Goal: Transaction & Acquisition: Purchase product/service

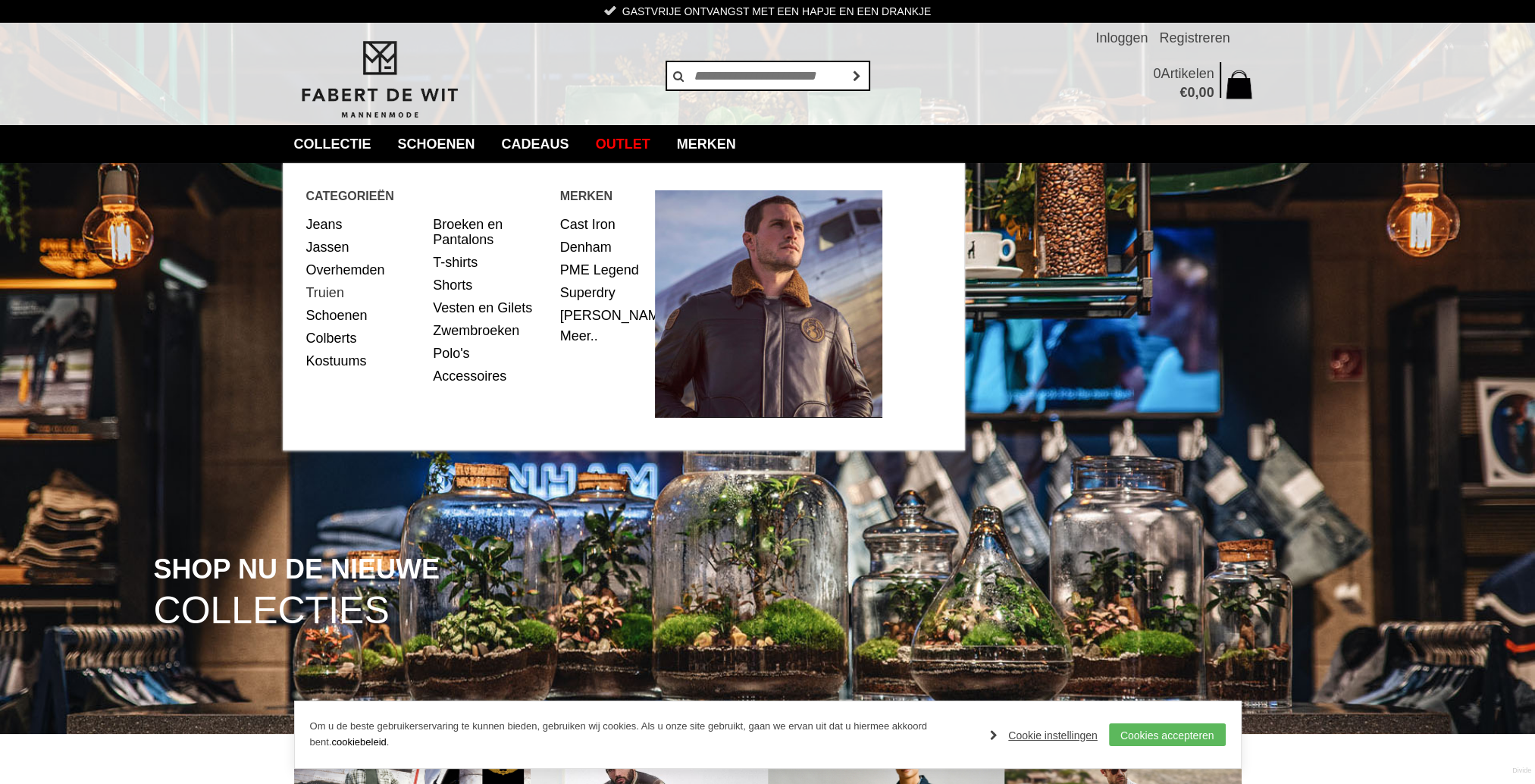
click at [339, 293] on link "Truien" at bounding box center [365, 292] width 116 height 23
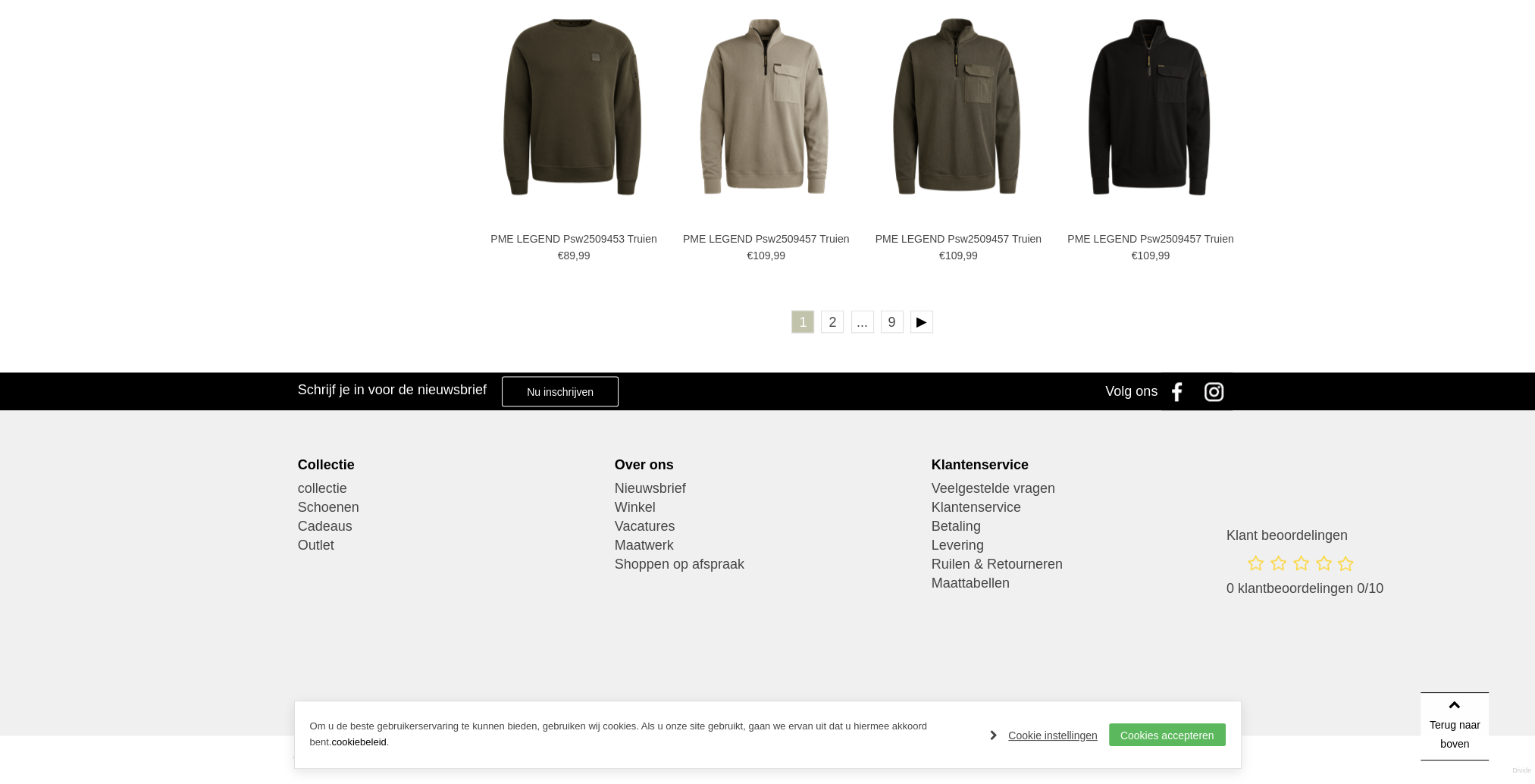
scroll to position [2768, 0]
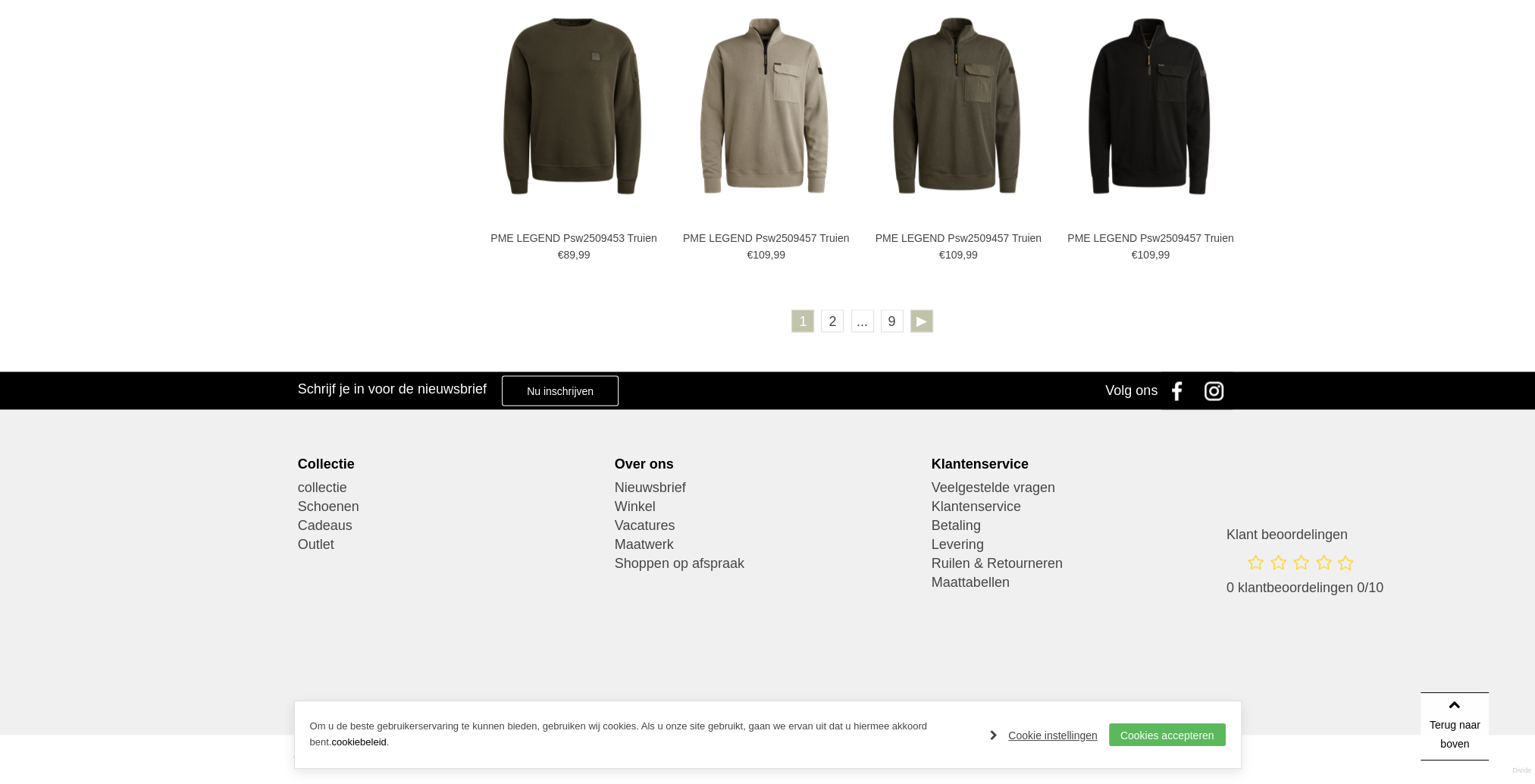
click at [916, 318] on link at bounding box center [921, 320] width 23 height 23
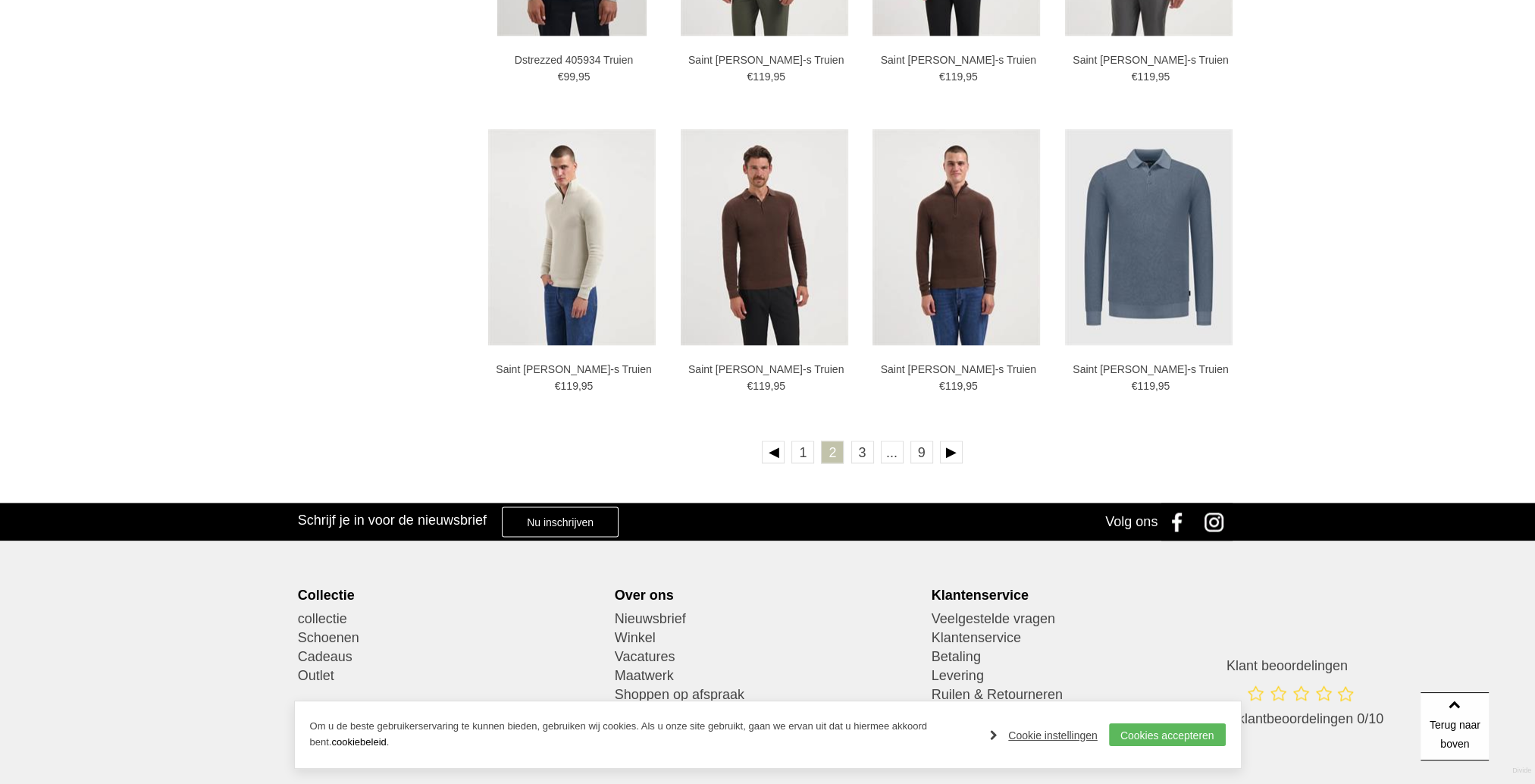
scroll to position [2653, 0]
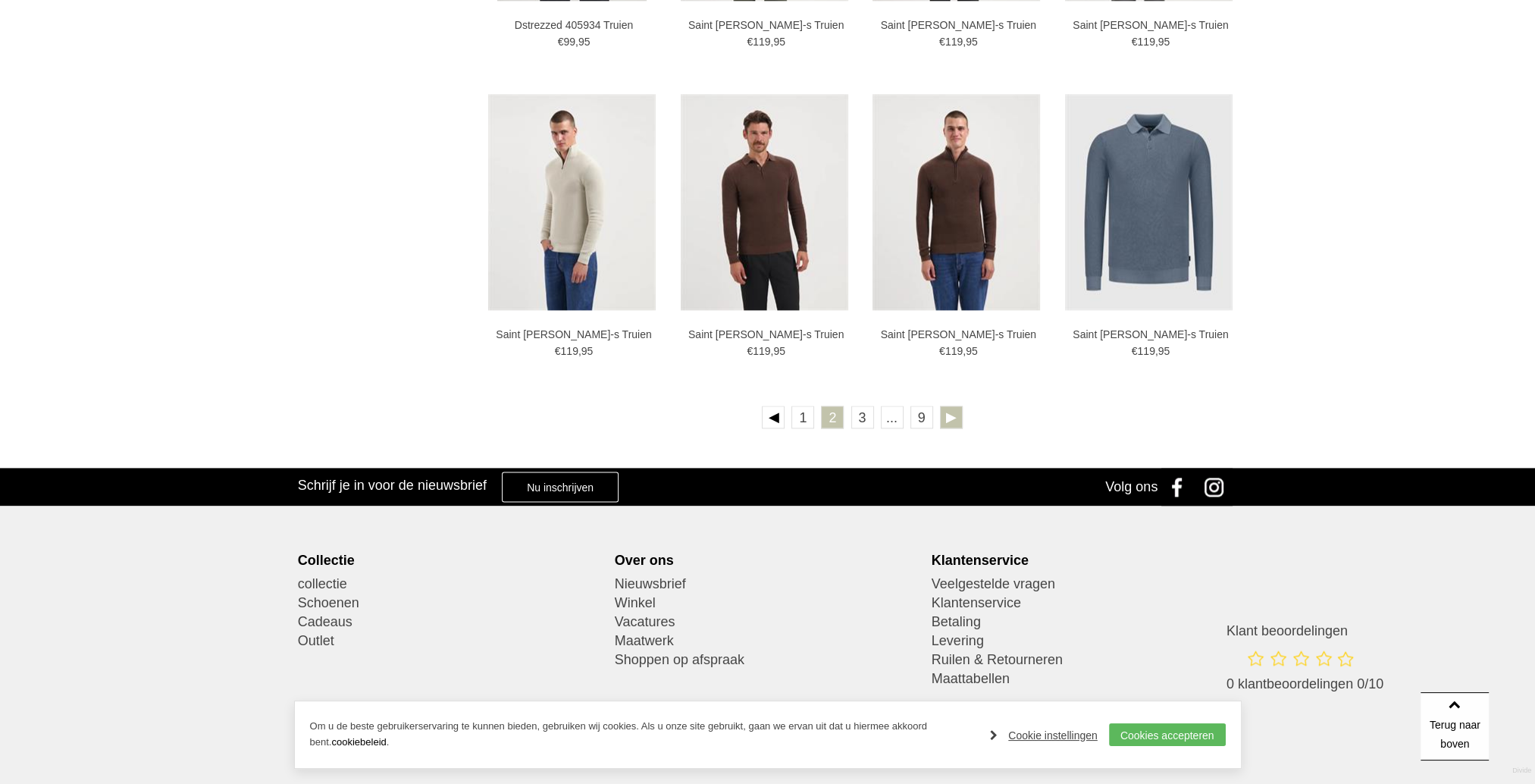
click at [952, 418] on link at bounding box center [951, 417] width 23 height 23
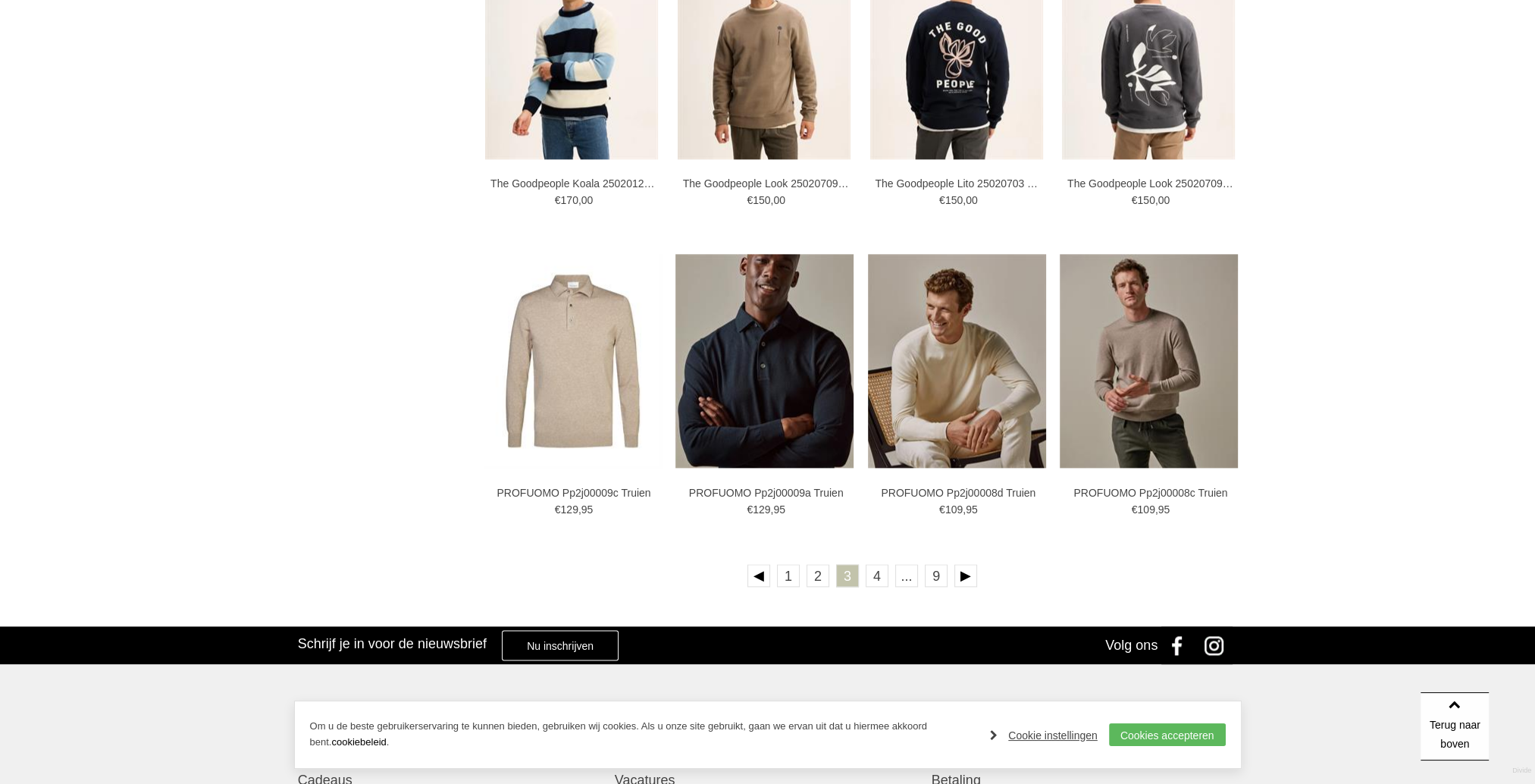
scroll to position [2501, 0]
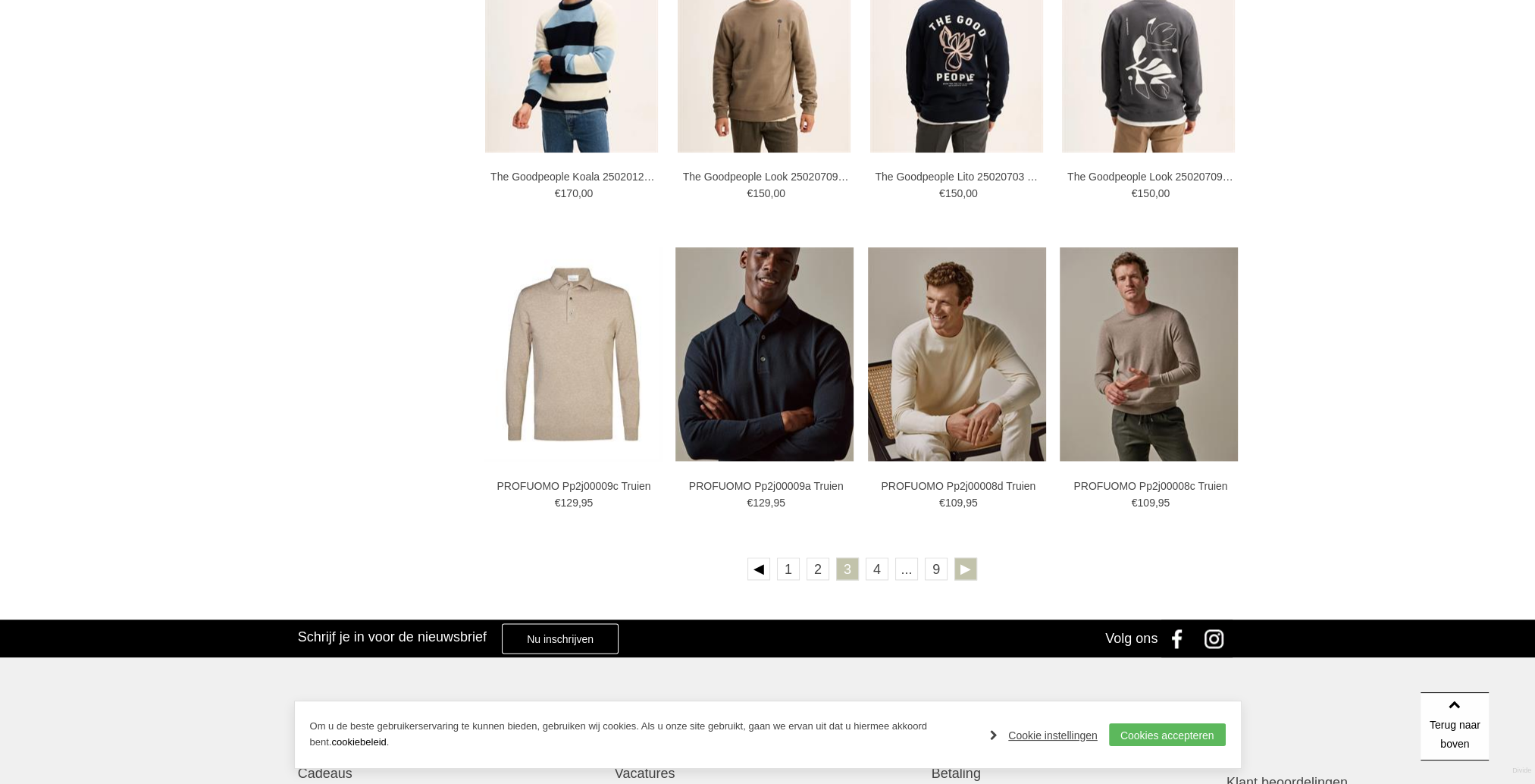
click at [963, 567] on link at bounding box center [965, 568] width 23 height 23
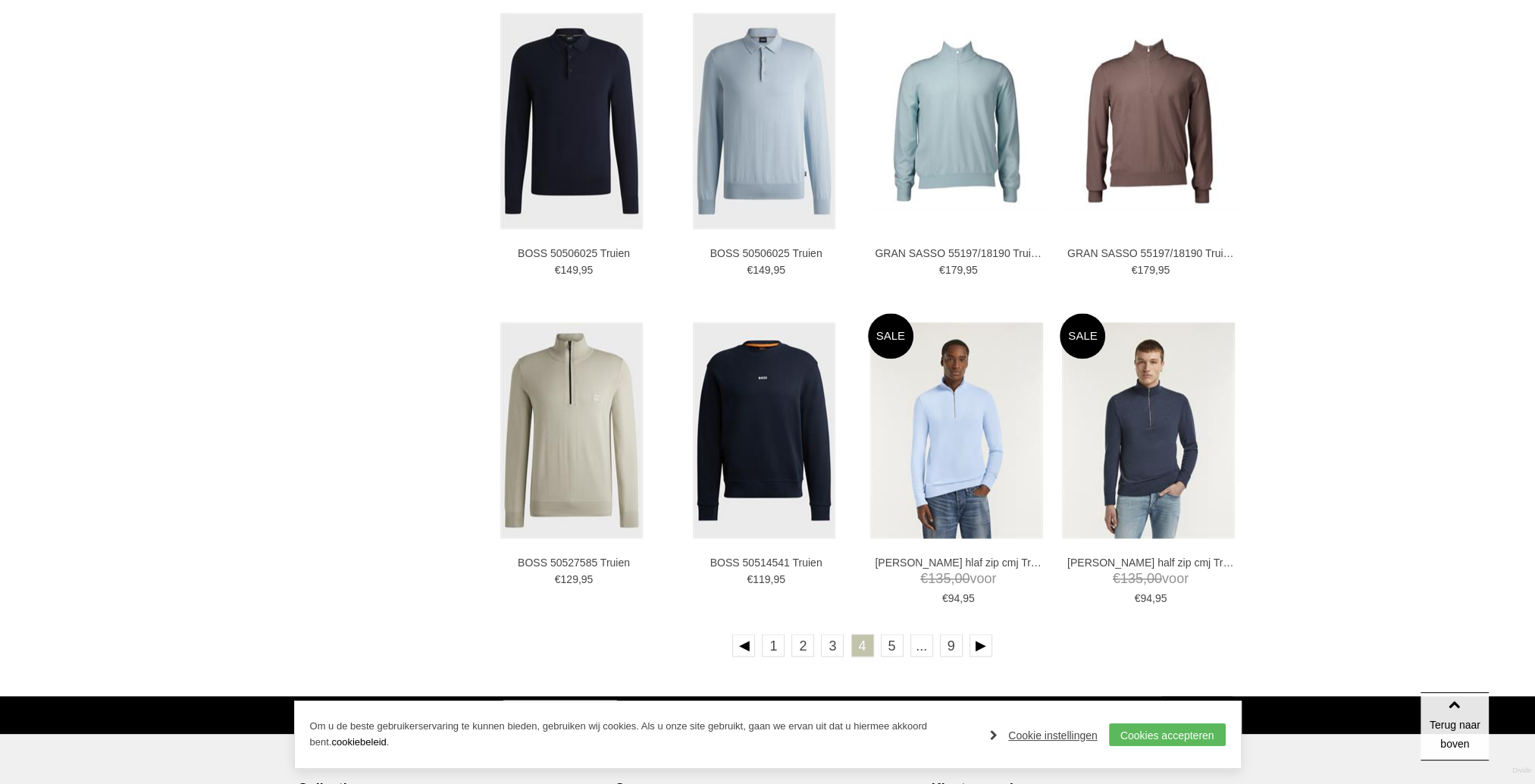
scroll to position [2426, 0]
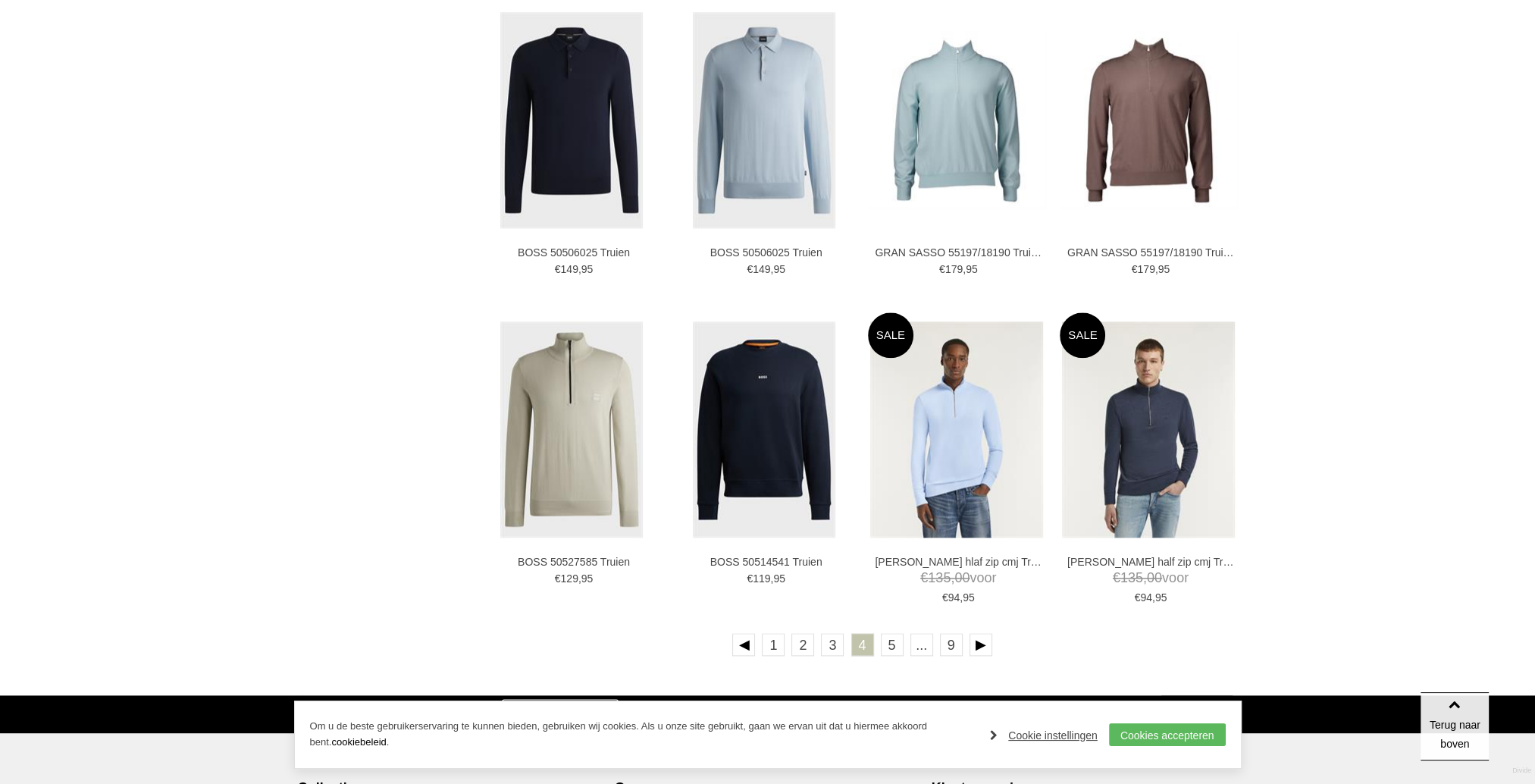
click at [992, 649] on ul "1 2 3 4 5 ... 9" at bounding box center [862, 646] width 758 height 28
click at [976, 647] on link at bounding box center [981, 644] width 23 height 23
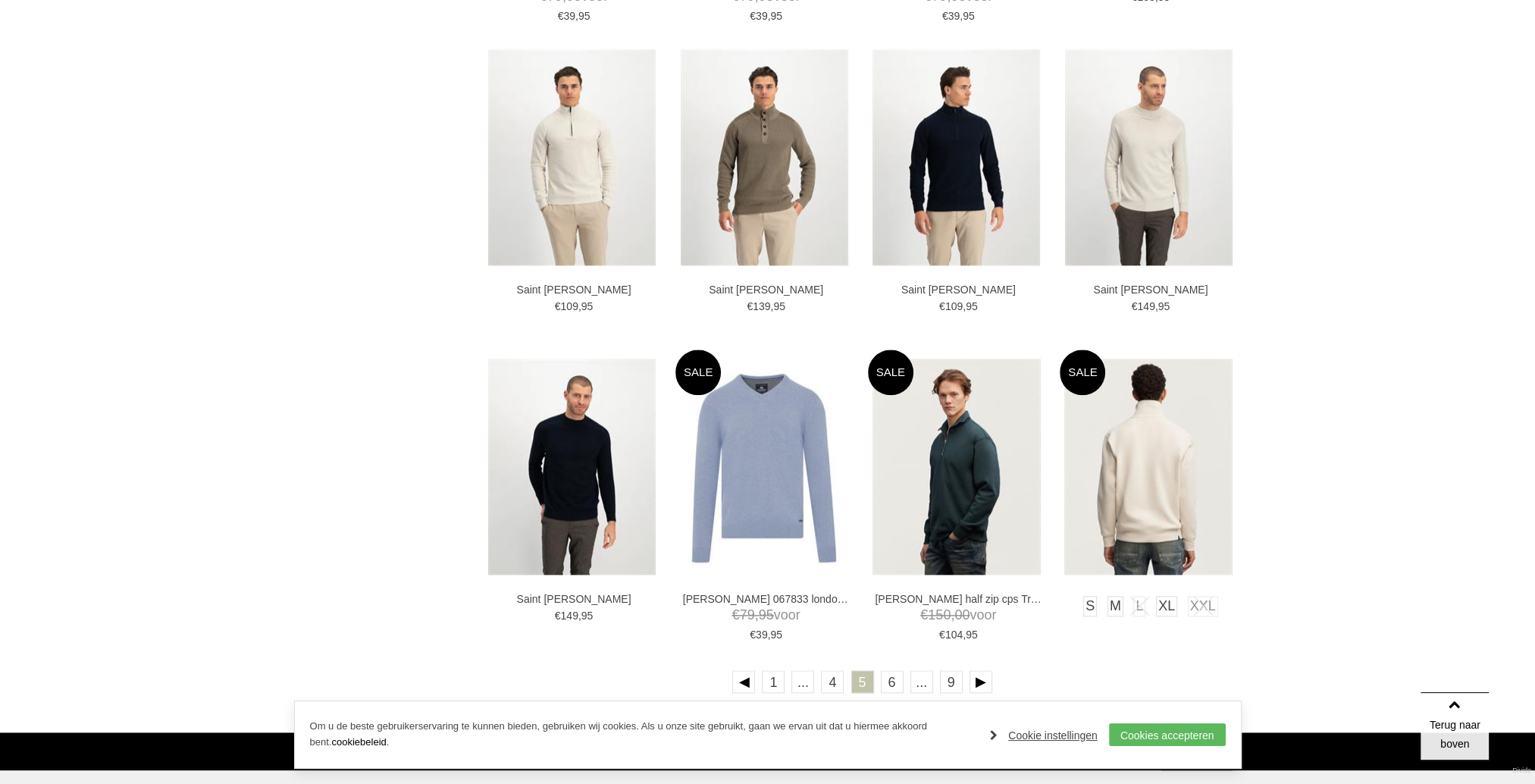
scroll to position [2426, 0]
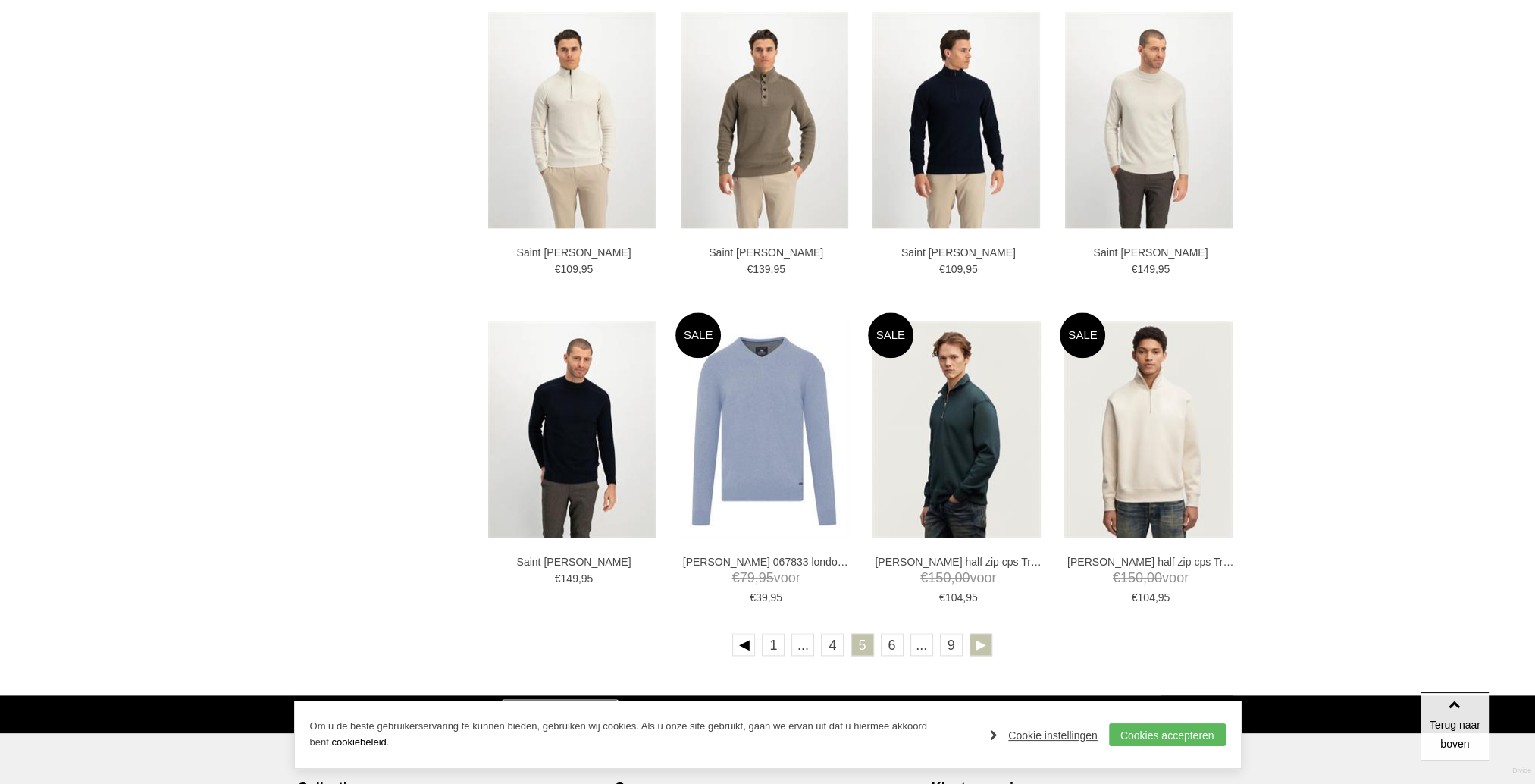
click at [983, 643] on link at bounding box center [981, 644] width 23 height 23
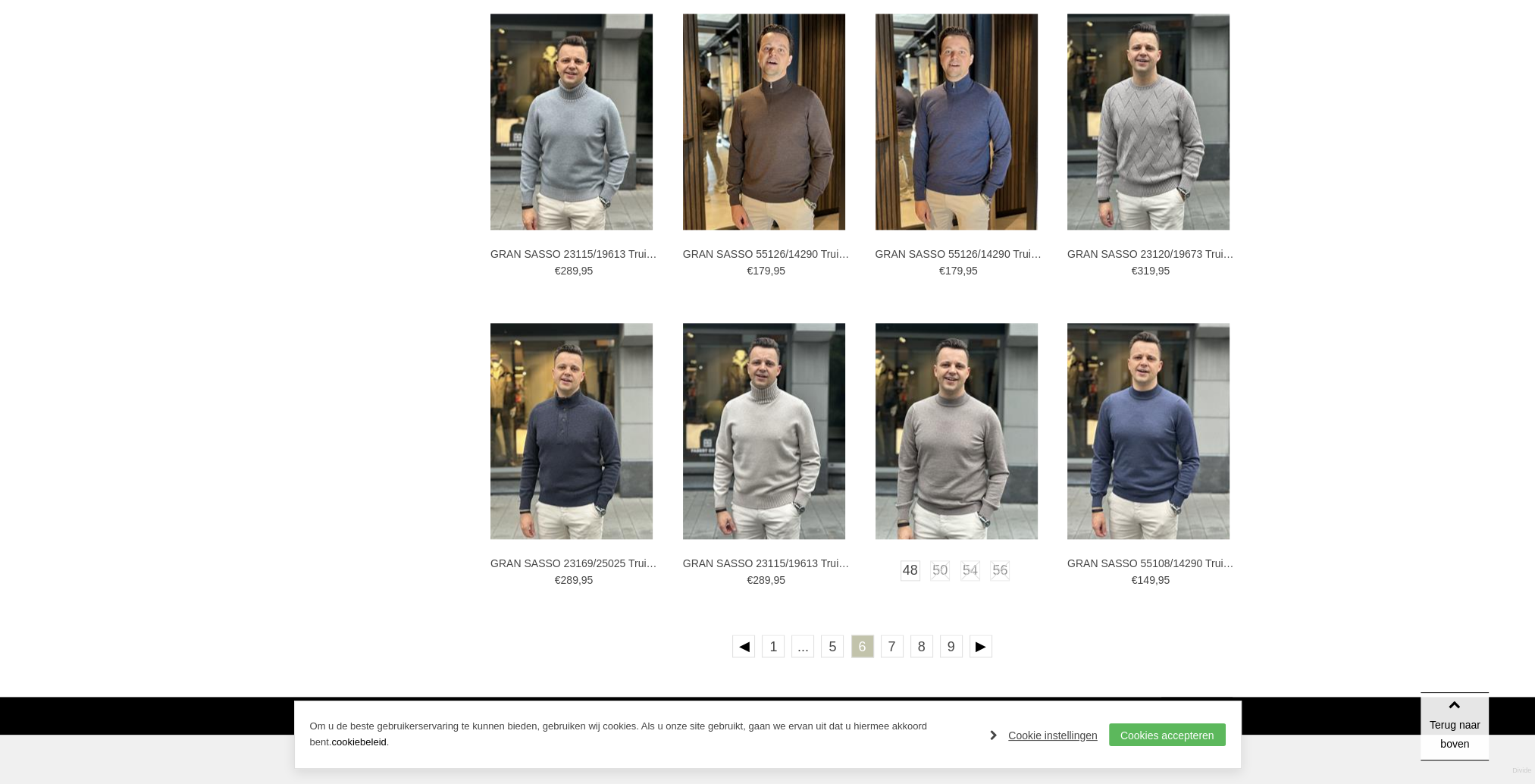
scroll to position [2426, 0]
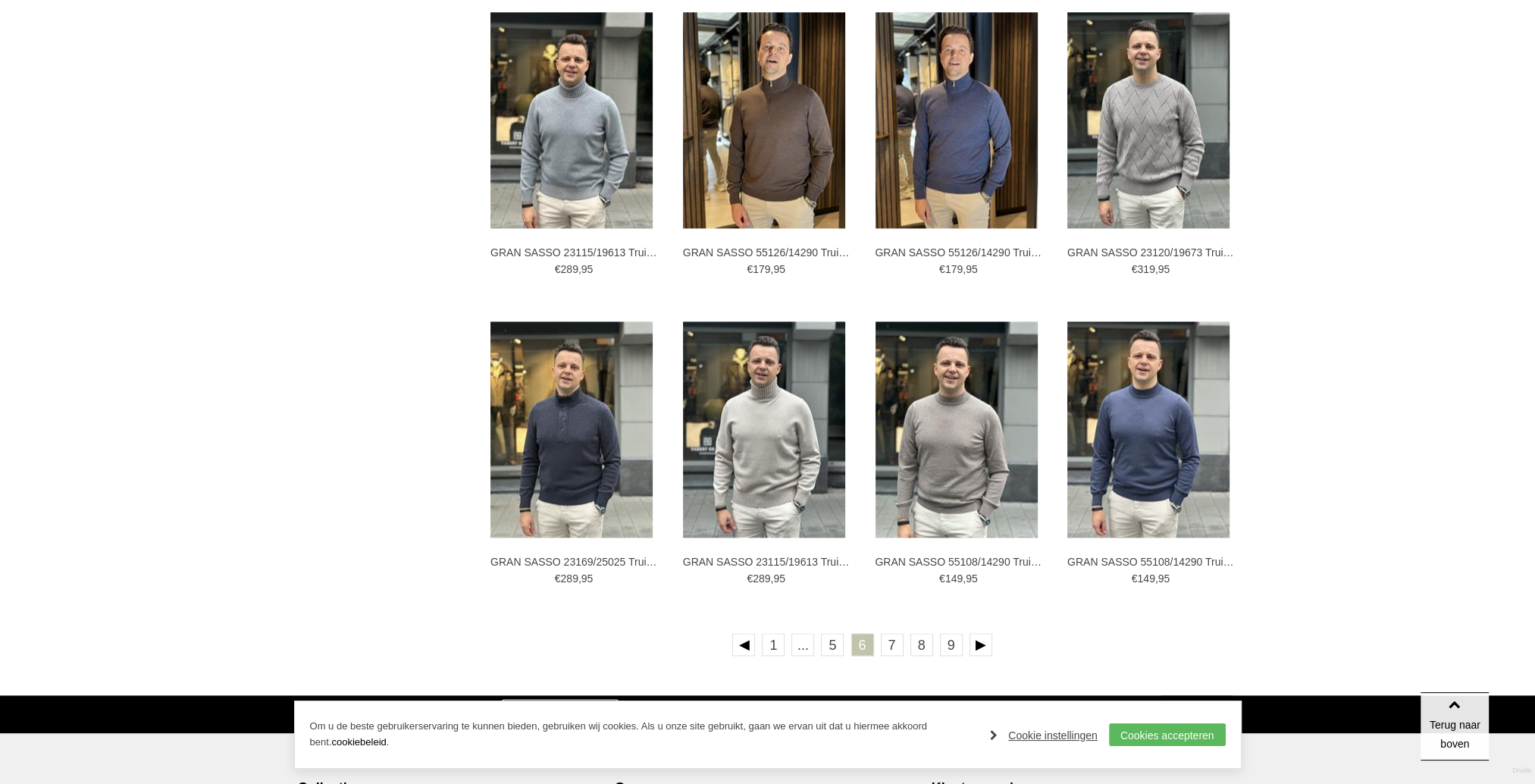
click at [991, 644] on ul "1 ... 5 6 7 8 9" at bounding box center [862, 646] width 758 height 28
click at [988, 644] on link at bounding box center [981, 644] width 23 height 23
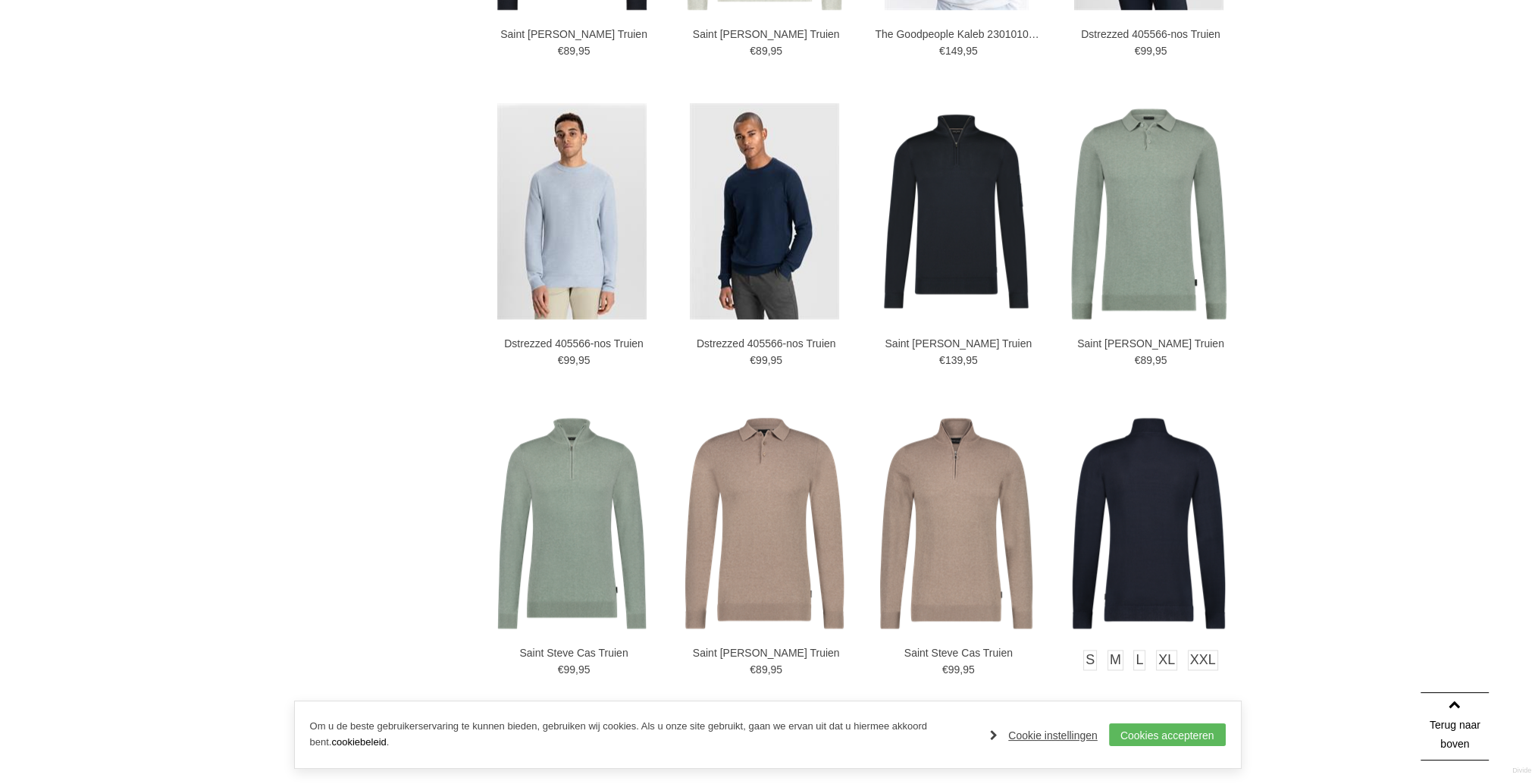
scroll to position [2501, 0]
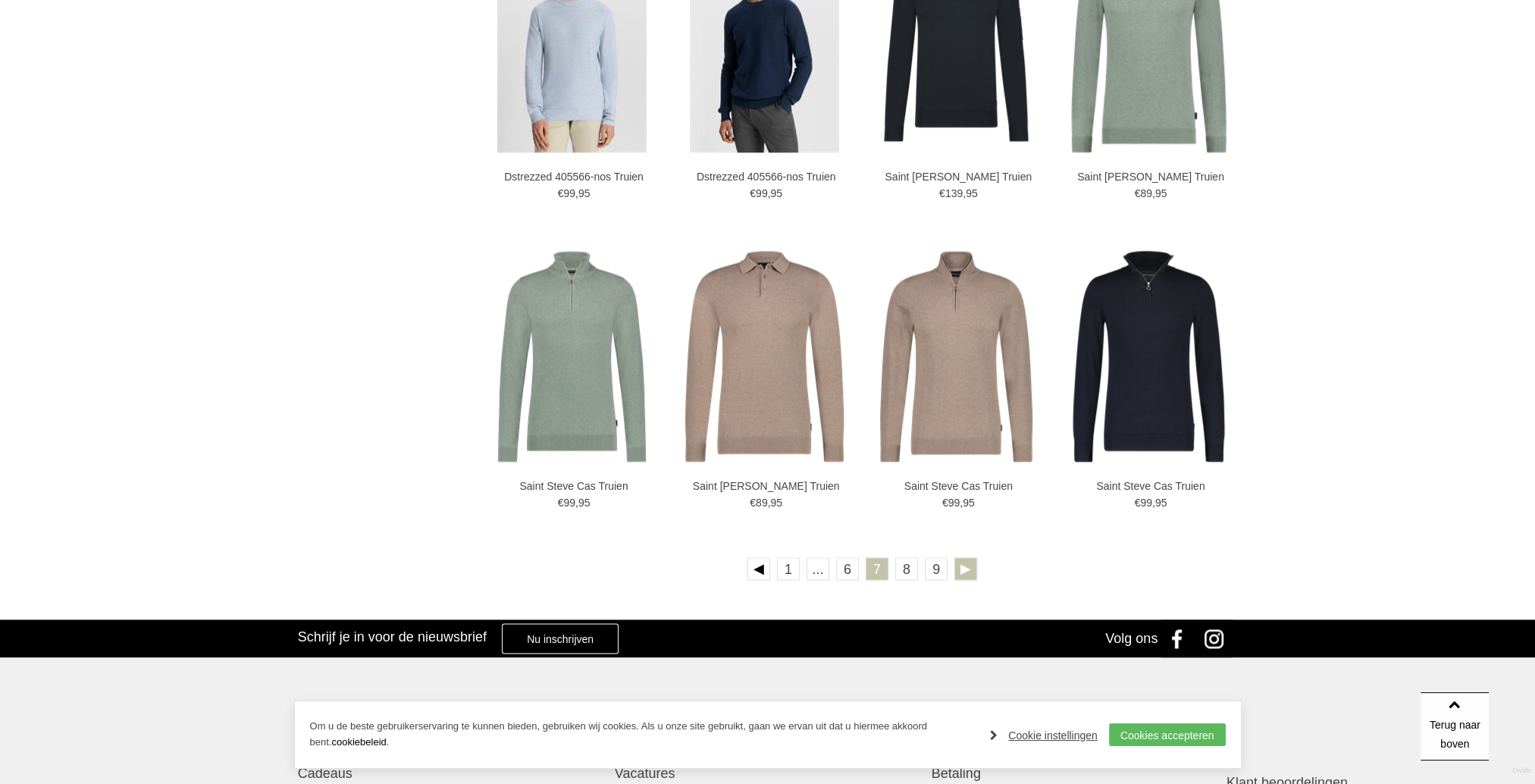
click at [965, 565] on link at bounding box center [965, 568] width 23 height 23
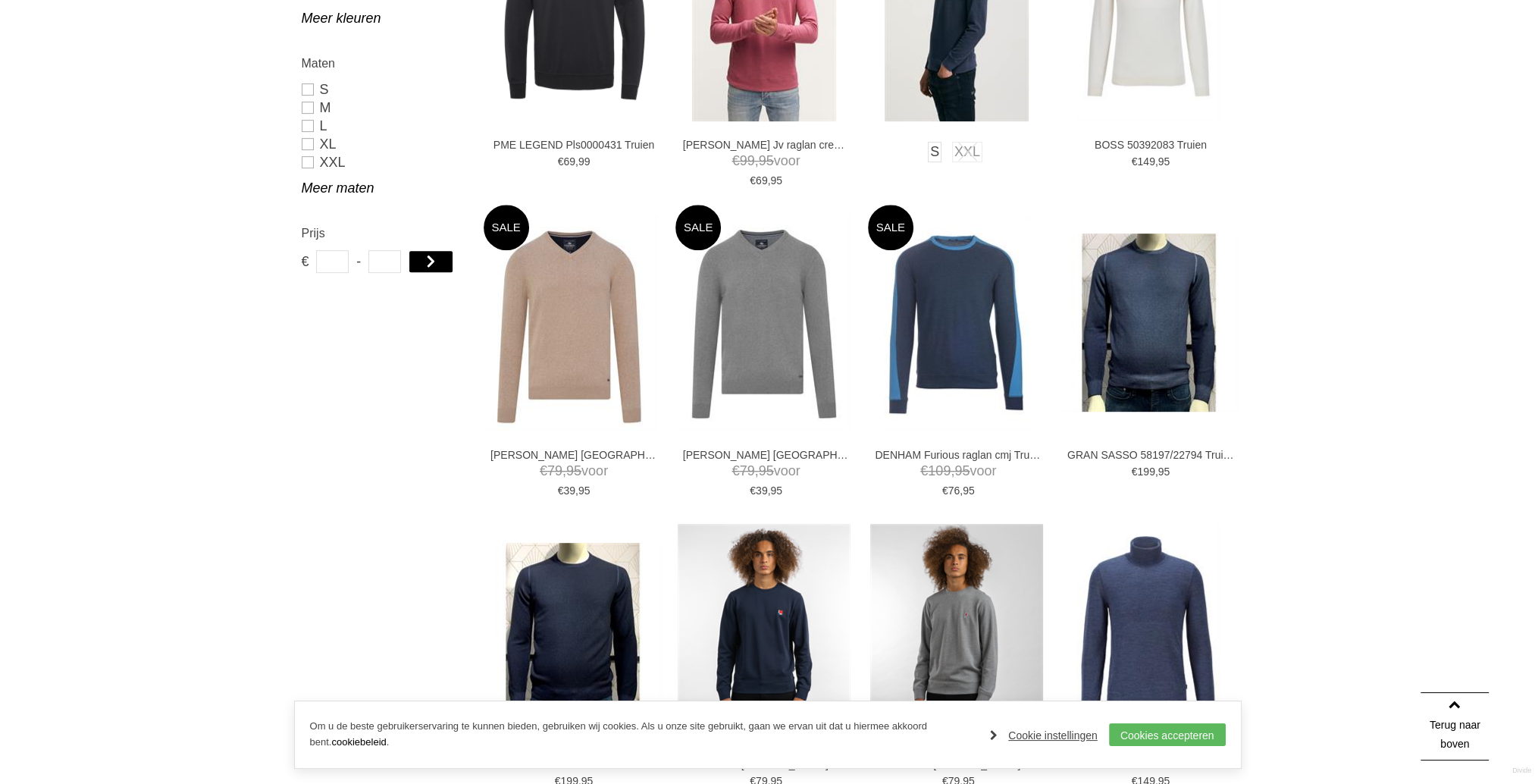
scroll to position [1365, 0]
